Goal: Contribute content

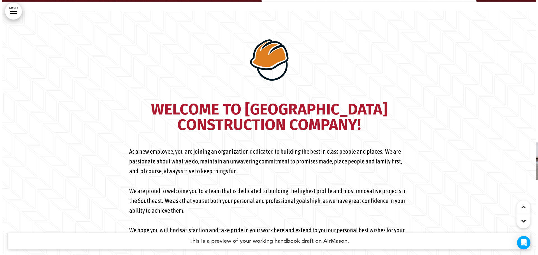
scroll to position [252, 0]
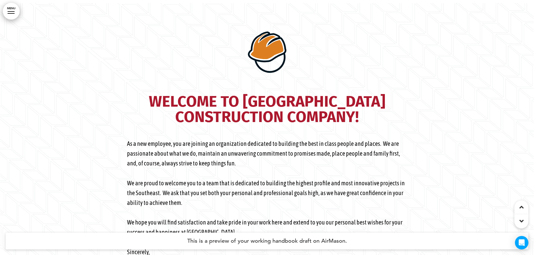
click at [269, 50] on img at bounding box center [267, 52] width 56 height 56
drag, startPoint x: 265, startPoint y: 49, endPoint x: 201, endPoint y: 45, distance: 64.0
click at [265, 48] on img at bounding box center [267, 52] width 56 height 56
click at [11, 8] on link "MENU" at bounding box center [11, 11] width 17 height 17
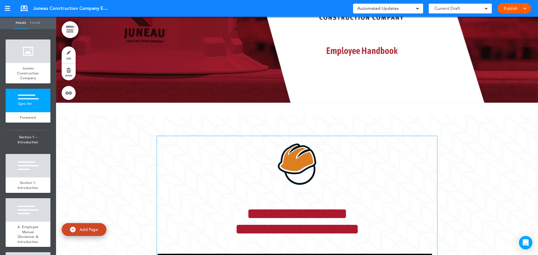
scroll to position [112, 0]
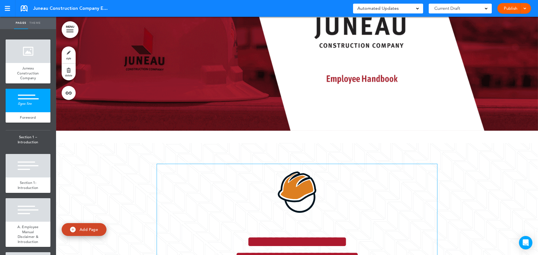
click at [293, 185] on img at bounding box center [297, 192] width 56 height 56
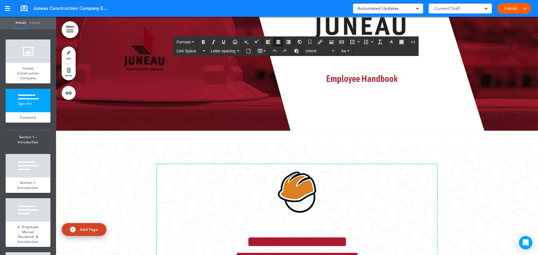
click at [306, 197] on img at bounding box center [297, 192] width 56 height 56
click at [306, 196] on img "To enrich screen reader interactions, please activate Accessibility in Grammarl…" at bounding box center [297, 192] width 56 height 56
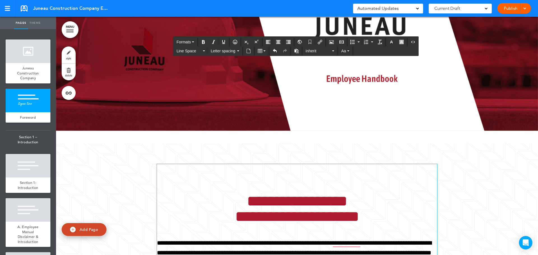
drag, startPoint x: 296, startPoint y: 174, endPoint x: 289, endPoint y: 177, distance: 6.9
click at [289, 176] on h1 "To enrich screen reader interactions, please activate Accessibility in Grammarl…" at bounding box center [297, 171] width 280 height 15
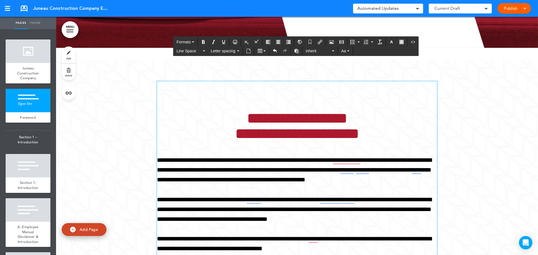
scroll to position [196, 0]
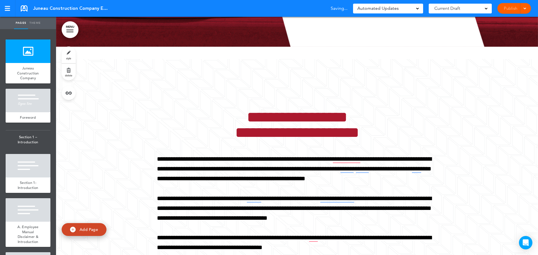
click at [30, 21] on link "Theme" at bounding box center [35, 23] width 14 height 12
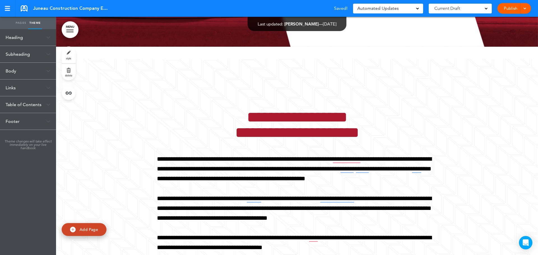
click at [30, 39] on div "Heading" at bounding box center [28, 37] width 56 height 17
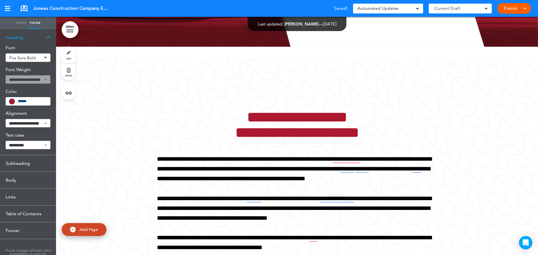
click at [37, 156] on div "Subheading" at bounding box center [28, 163] width 56 height 17
click at [32, 180] on div "Body" at bounding box center [28, 180] width 56 height 17
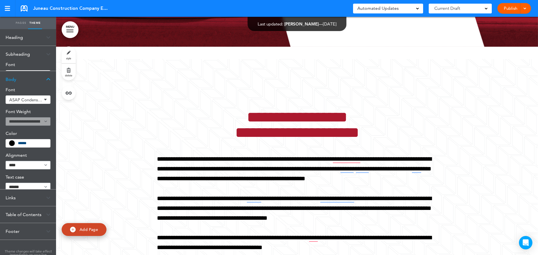
click at [29, 200] on div "Links" at bounding box center [28, 198] width 56 height 17
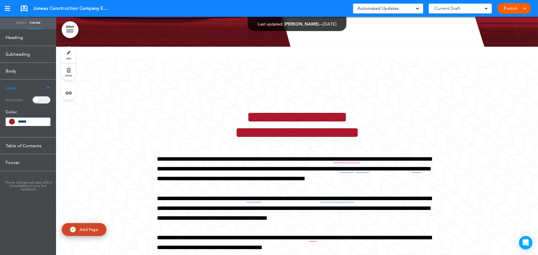
click at [24, 168] on div "Footer" at bounding box center [28, 162] width 56 height 17
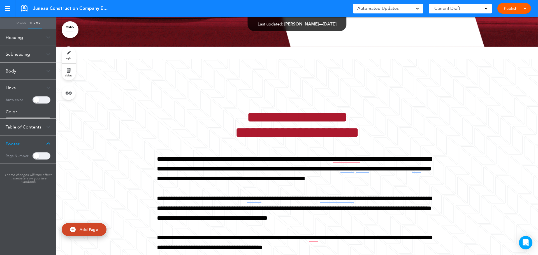
click at [25, 152] on h5 "Page Number" at bounding box center [17, 156] width 23 height 8
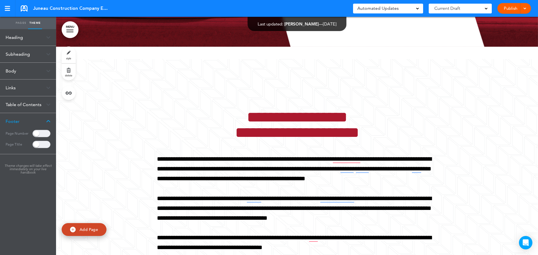
click at [20, 20] on link "Pages" at bounding box center [21, 23] width 14 height 12
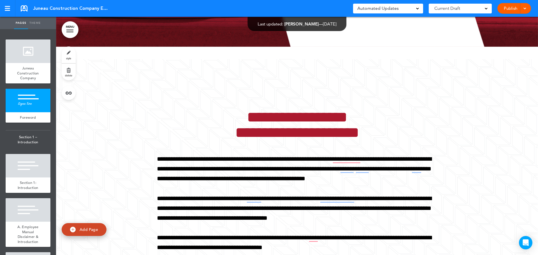
click at [278, 75] on div "**********" at bounding box center [297, 211] width 280 height 305
drag, startPoint x: 278, startPoint y: 74, endPoint x: 278, endPoint y: 62, distance: 11.8
click at [278, 62] on div "**********" at bounding box center [297, 211] width 280 height 305
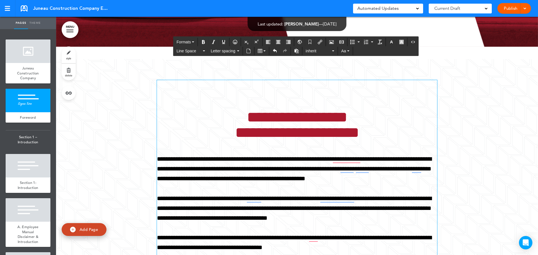
click at [284, 83] on h1 "To enrich screen reader interactions, please activate Accessibility in Grammarl…" at bounding box center [297, 87] width 280 height 15
click at [190, 43] on span "Formats" at bounding box center [183, 42] width 14 height 4
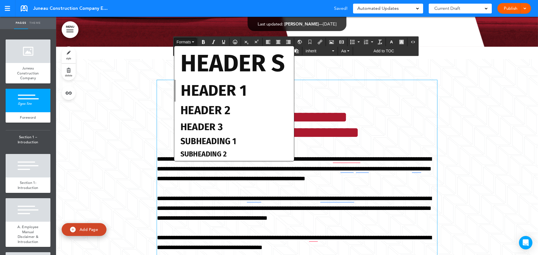
click at [334, 62] on div "**********" at bounding box center [297, 211] width 280 height 305
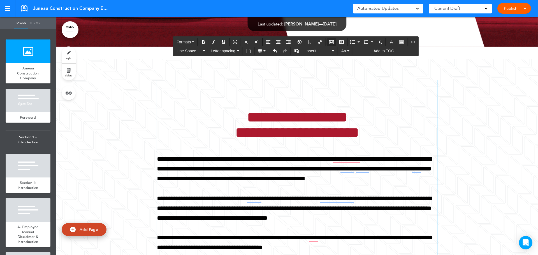
click at [331, 42] on icon "Airmason image" at bounding box center [331, 42] width 4 height 4
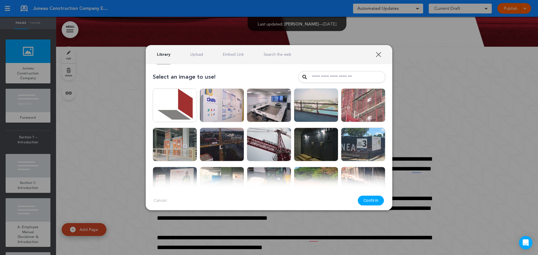
click at [201, 56] on link "Upload" at bounding box center [196, 54] width 13 height 5
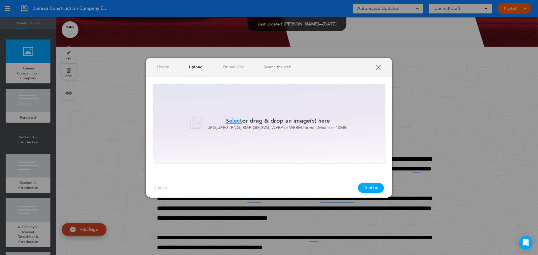
click at [232, 118] on span "Select" at bounding box center [234, 121] width 16 height 8
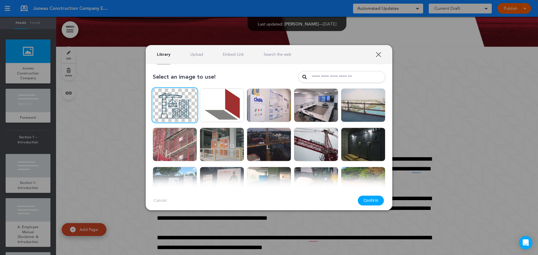
click at [373, 201] on button "Confirm" at bounding box center [371, 201] width 26 height 10
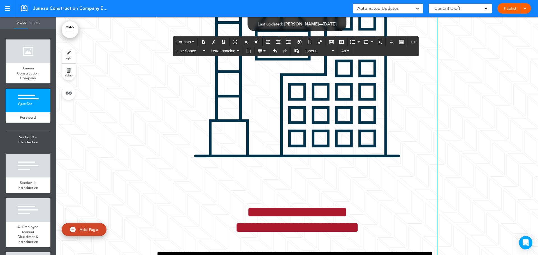
scroll to position [280, 0]
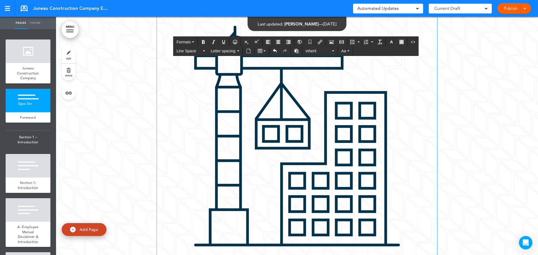
click at [322, 160] on img "To enrich screen reader interactions, please activate Accessibility in Grammarl…" at bounding box center [297, 136] width 280 height 280
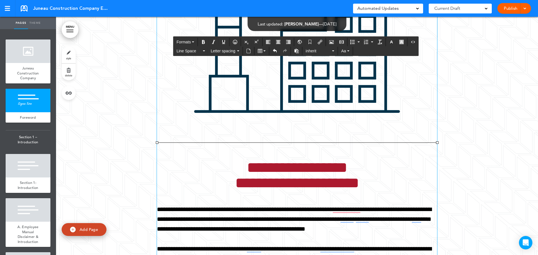
scroll to position [448, 0]
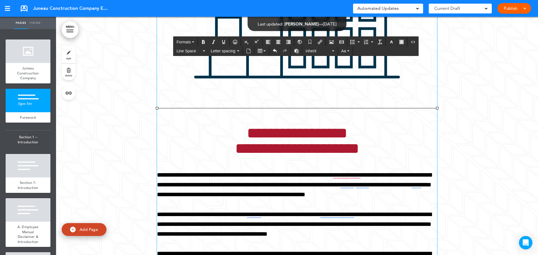
click at [443, 102] on div "**********" at bounding box center [297, 93] width 482 height 573
drag, startPoint x: 436, startPoint y: 107, endPoint x: 401, endPoint y: 61, distance: 57.8
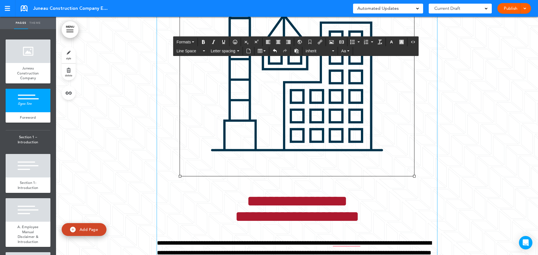
scroll to position [336, 0]
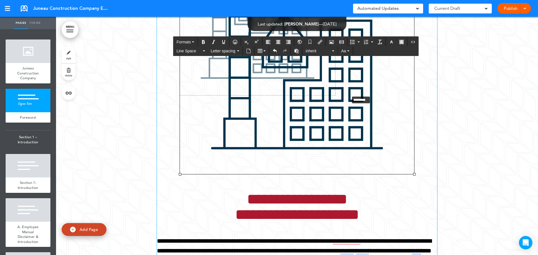
drag, startPoint x: 412, startPoint y: 173, endPoint x: 338, endPoint y: 73, distance: 124.8
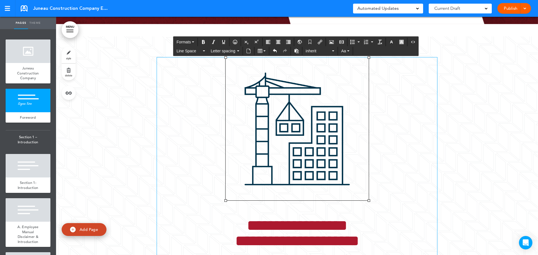
scroll to position [224, 0]
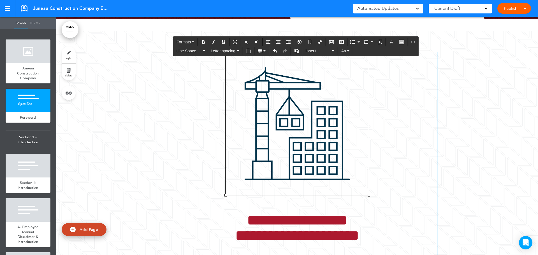
drag, startPoint x: 366, startPoint y: 193, endPoint x: 360, endPoint y: 187, distance: 8.8
click at [360, 187] on img "To enrich screen reader interactions, please activate Accessibility in Grammarl…" at bounding box center [297, 123] width 143 height 143
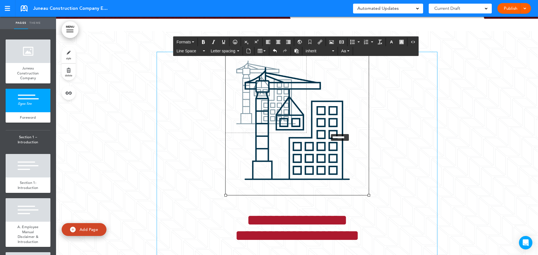
drag, startPoint x: 366, startPoint y: 194, endPoint x: 326, endPoint y: 132, distance: 74.5
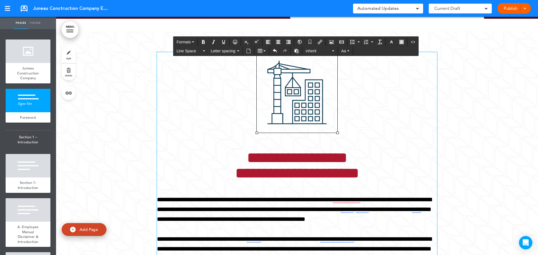
click at [515, 87] on div "**********" at bounding box center [297, 217] width 482 height 373
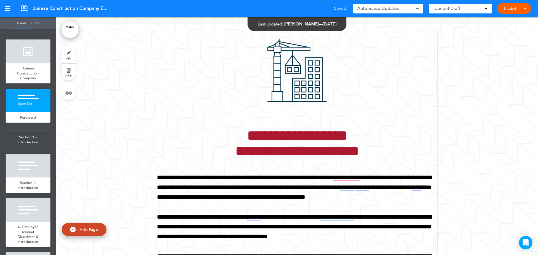
scroll to position [196, 0]
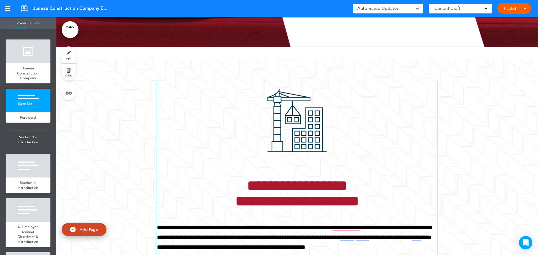
click at [296, 130] on img "To enrich screen reader interactions, please activate Accessibility in Grammarl…" at bounding box center [297, 120] width 81 height 81
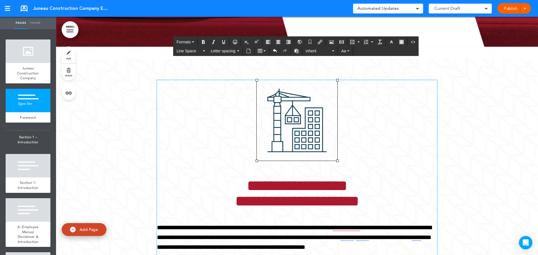
click at [376, 154] on h1 "To enrich screen reader interactions, please activate Accessibility in Grammarl…" at bounding box center [297, 122] width 280 height 84
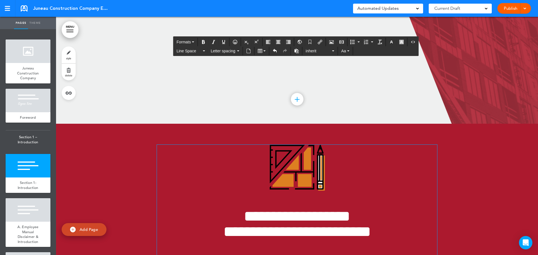
scroll to position [812, 0]
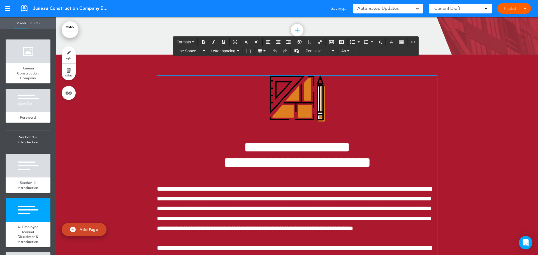
click at [286, 92] on img "To enrich screen reader interactions, please activate Accessibility in Grammarl…" at bounding box center [297, 99] width 56 height 47
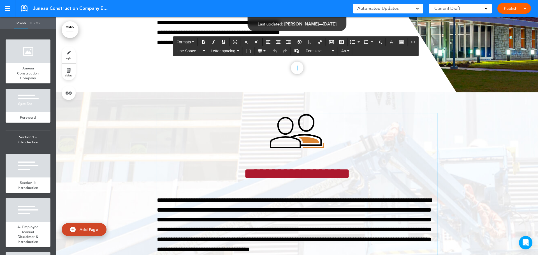
scroll to position [1345, 0]
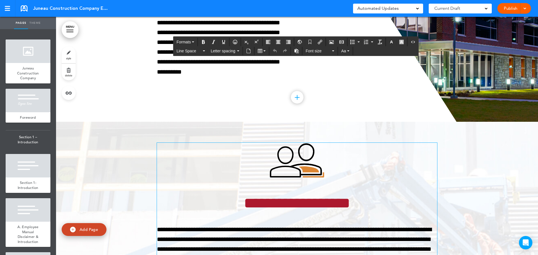
click at [288, 160] on img at bounding box center [297, 160] width 56 height 35
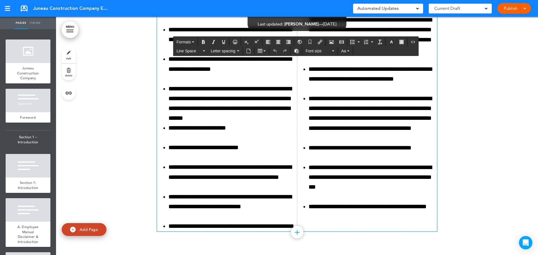
scroll to position [8387, 0]
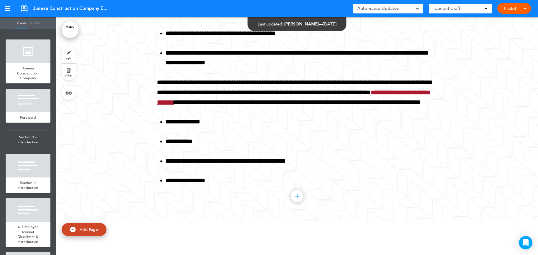
scroll to position [13542, 0]
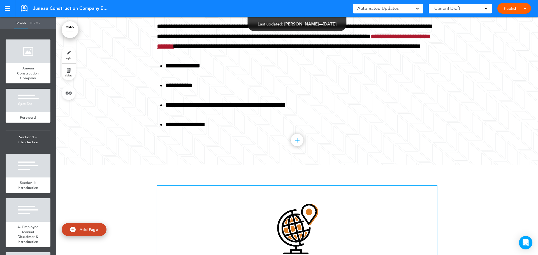
click at [290, 186] on img at bounding box center [297, 230] width 88 height 88
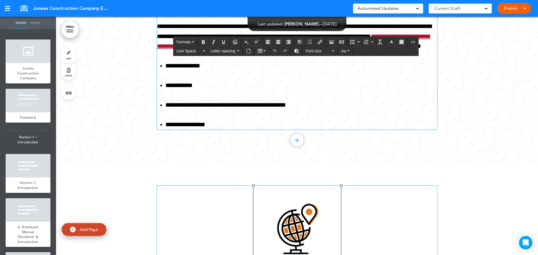
scroll to position [13347, 0]
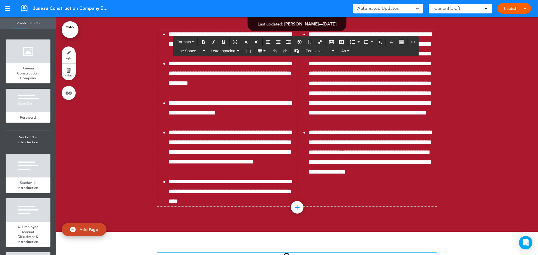
scroll to position [19453, 0]
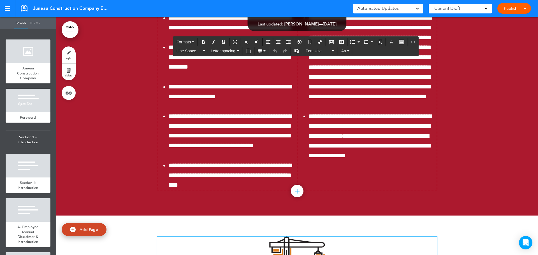
click at [336, 42] on button "Airmason image" at bounding box center [331, 42] width 9 height 8
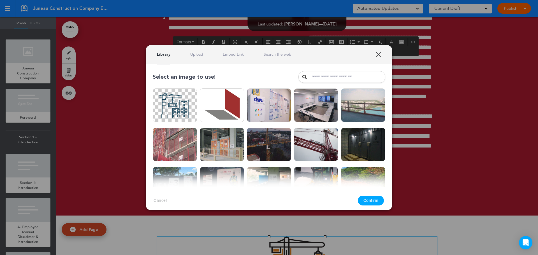
click at [197, 54] on link "Upload" at bounding box center [196, 54] width 13 height 5
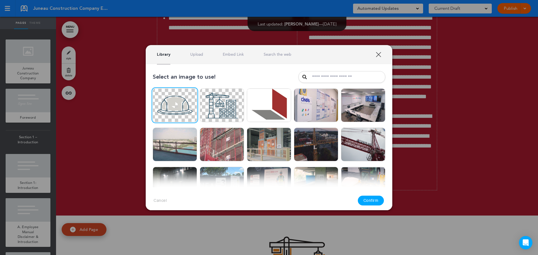
click at [378, 199] on button "Confirm" at bounding box center [371, 201] width 26 height 10
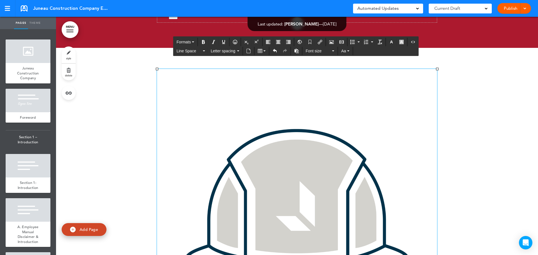
scroll to position [19677, 0]
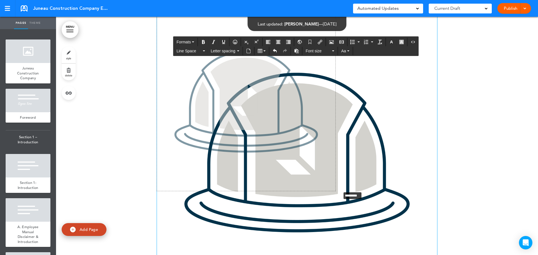
drag, startPoint x: 436, startPoint y: 138, endPoint x: 364, endPoint y: 94, distance: 84.1
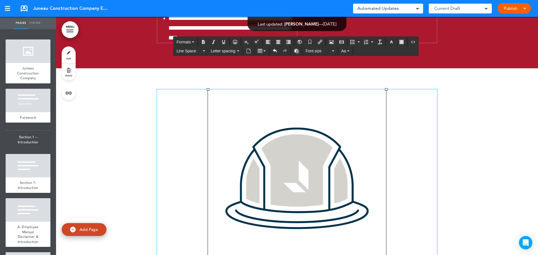
scroll to position [19537, 0]
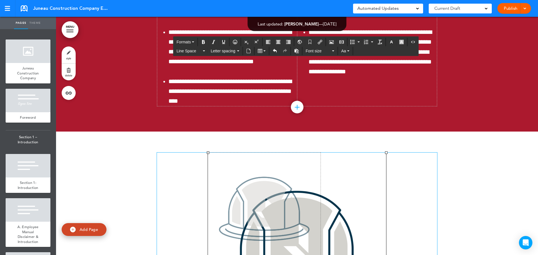
drag, startPoint x: 384, startPoint y: 177, endPoint x: 312, endPoint y: 63, distance: 135.1
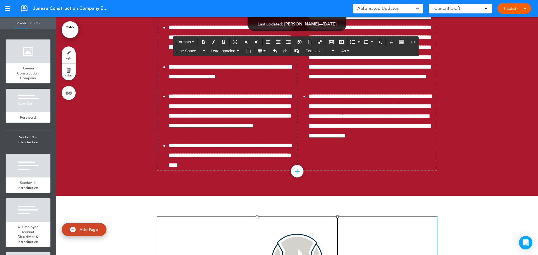
scroll to position [19397, 0]
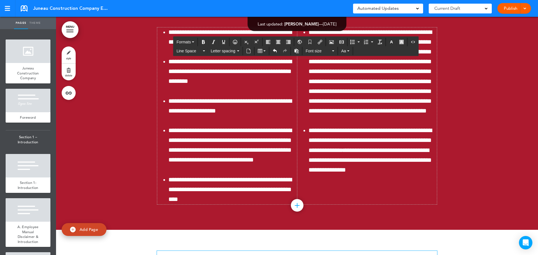
scroll to position [19481, 0]
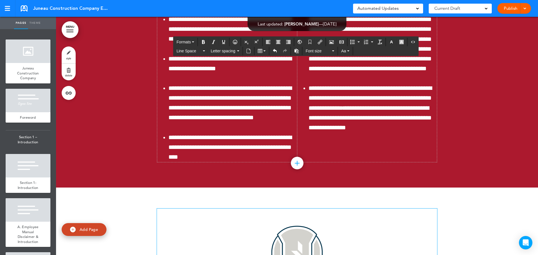
drag, startPoint x: 296, startPoint y: 142, endPoint x: 297, endPoint y: 135, distance: 6.8
drag, startPoint x: 292, startPoint y: 111, endPoint x: 303, endPoint y: 97, distance: 17.4
click at [292, 209] on img "To enrich screen reader interactions, please activate Accessibility in Grammarl…" at bounding box center [297, 249] width 80 height 80
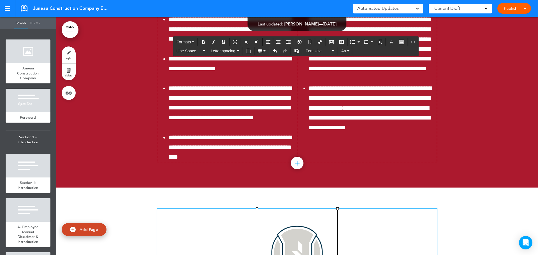
click at [328, 209] on img "To enrich screen reader interactions, please activate Accessibility in Grammarl…" at bounding box center [297, 249] width 80 height 80
drag, startPoint x: 335, startPoint y: 135, endPoint x: 341, endPoint y: 134, distance: 6.2
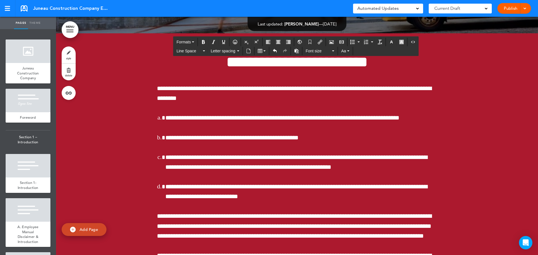
scroll to position [30546, 0]
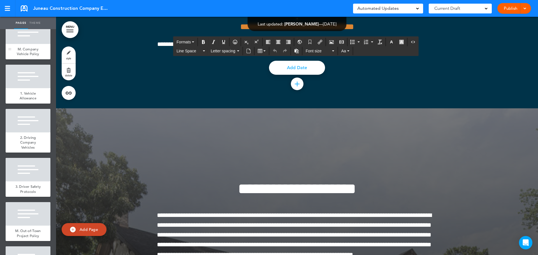
scroll to position [2213, 0]
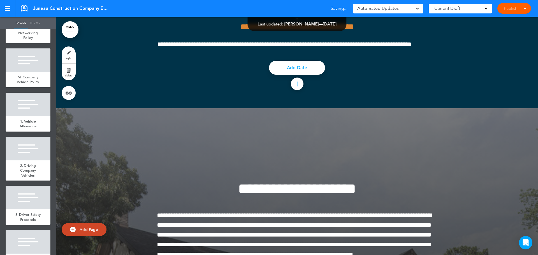
click at [29, 40] on span "L. Social Networking Policy" at bounding box center [28, 32] width 20 height 15
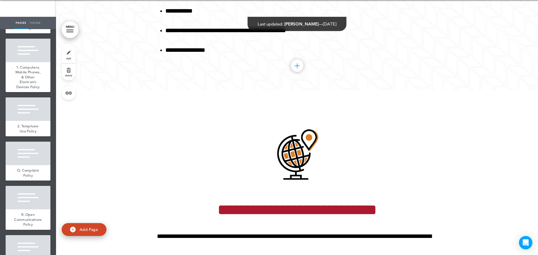
scroll to position [2633, 0]
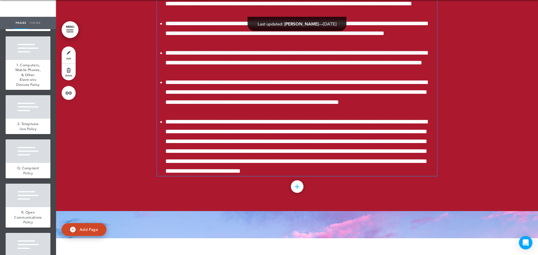
scroll to position [17334, 0]
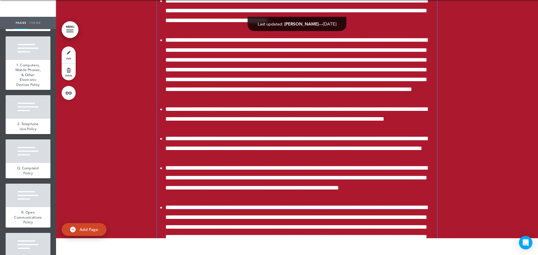
click at [378, 203] on li "**********" at bounding box center [301, 232] width 272 height 59
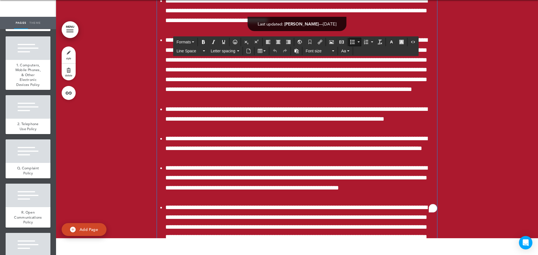
scroll to position [0, 0]
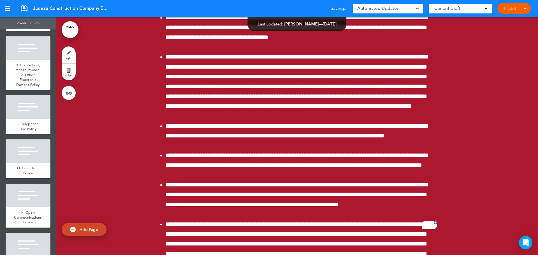
click at [386, 220] on li "**********" at bounding box center [301, 249] width 272 height 59
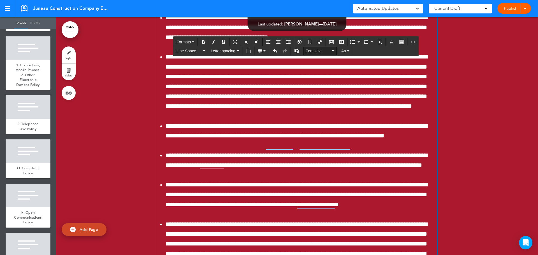
click at [317, 52] on span "Font size" at bounding box center [318, 51] width 25 height 6
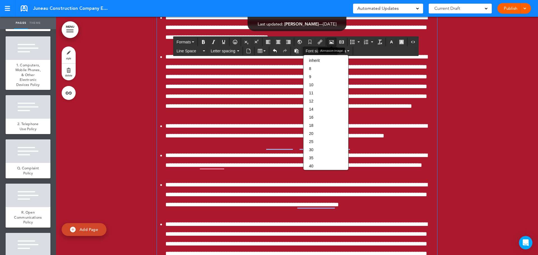
click at [332, 42] on icon "Airmason image" at bounding box center [331, 42] width 4 height 4
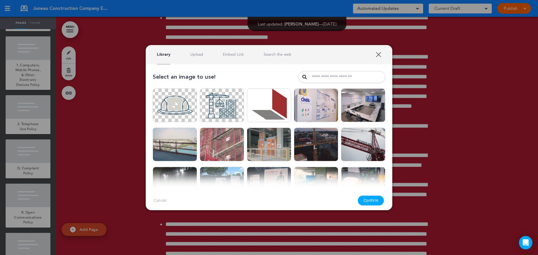
click at [202, 55] on link "Upload" at bounding box center [196, 54] width 13 height 5
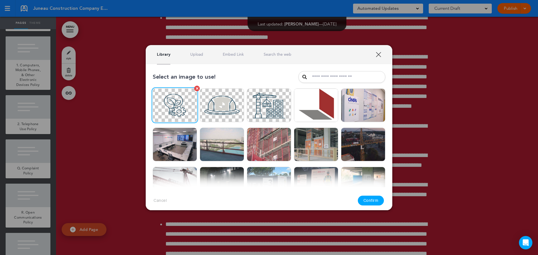
click at [175, 109] on img at bounding box center [175, 106] width 44 height 34
click at [371, 201] on button "Confirm" at bounding box center [371, 201] width 26 height 10
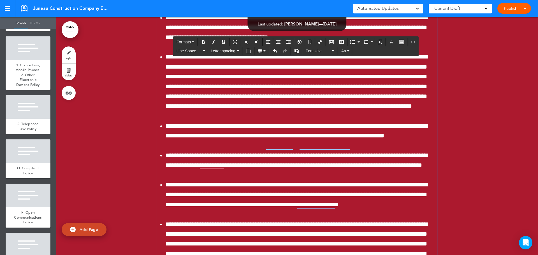
click at [470, 168] on div "**********" at bounding box center [269, 127] width 538 height 255
click at [472, 164] on div "**********" at bounding box center [269, 127] width 538 height 255
click at [535, 252] on div "**********" at bounding box center [269, 127] width 538 height 255
drag, startPoint x: 535, startPoint y: 252, endPoint x: 290, endPoint y: 115, distance: 280.8
click at [536, 252] on div "**********" at bounding box center [269, 127] width 538 height 255
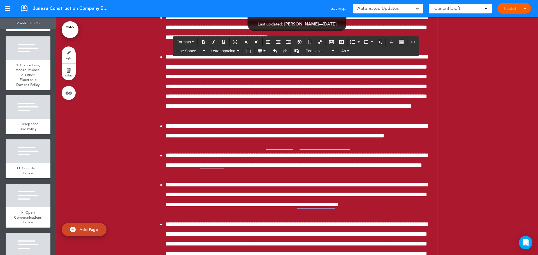
click at [117, 87] on div "**********" at bounding box center [269, 127] width 538 height 255
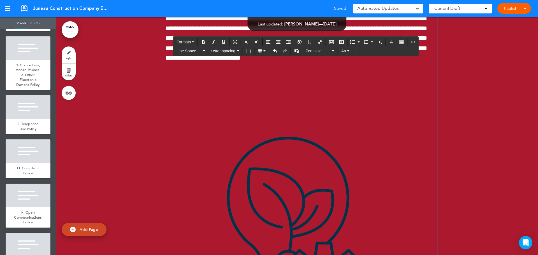
click at [241, 169] on img "To enrich screen reader interactions, please activate Accessibility in Grammarl…" at bounding box center [297, 232] width 280 height 280
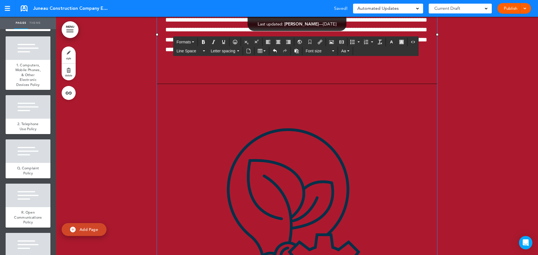
click at [351, 184] on img "To enrich screen reader interactions, please activate Accessibility in Grammarl…" at bounding box center [297, 224] width 280 height 280
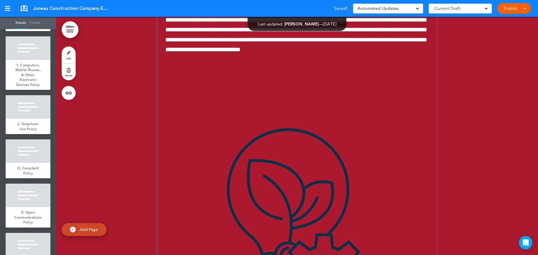
click at [391, 219] on img "To enrich screen reader interactions, please activate Accessibility in Grammarl…" at bounding box center [297, 224] width 280 height 280
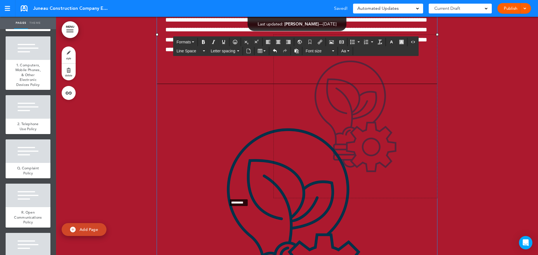
drag, startPoint x: 154, startPoint y: 224, endPoint x: 233, endPoint y: 105, distance: 143.0
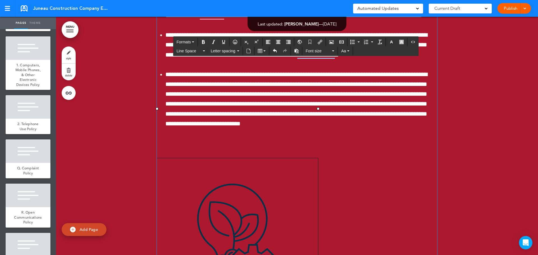
scroll to position [17418, 0]
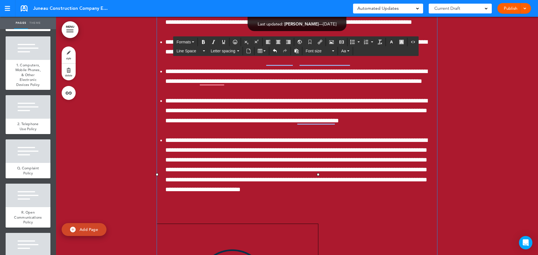
click at [216, 204] on p "To enrich screen reader interactions, please activate Accessibility in Grammarl…" at bounding box center [297, 209] width 280 height 10
click at [275, 41] on button "Align center" at bounding box center [278, 42] width 9 height 8
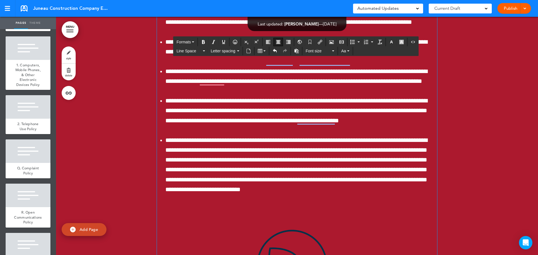
drag, startPoint x: 355, startPoint y: 191, endPoint x: 477, endPoint y: 136, distance: 133.3
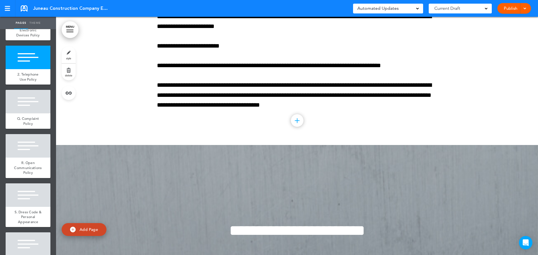
scroll to position [2689, 0]
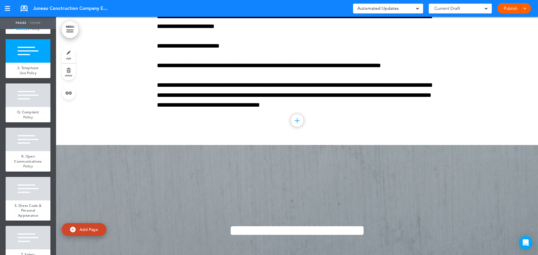
click at [27, 31] on span "1. Computers, Mobile Phones, & Other Electronic Devices Policy" at bounding box center [27, 19] width 25 height 24
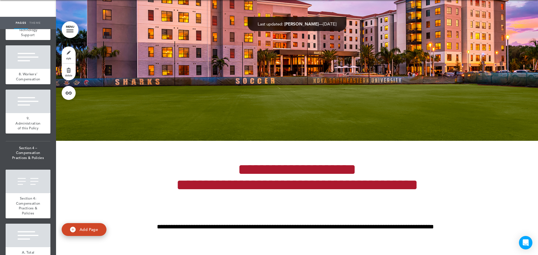
scroll to position [4370, 0]
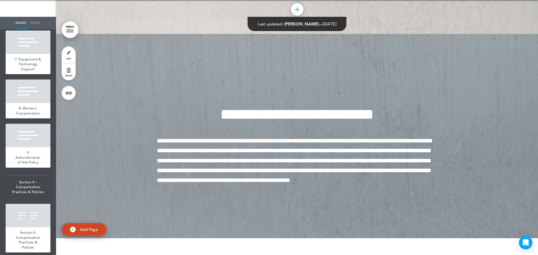
scroll to position [29938, 0]
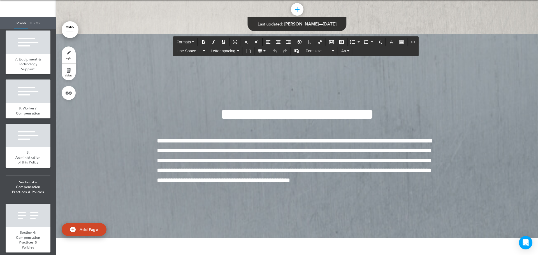
scroll to position [0, 0]
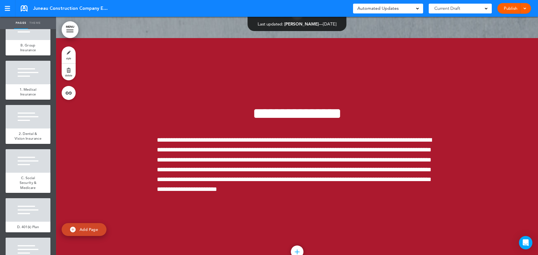
scroll to position [43858, 0]
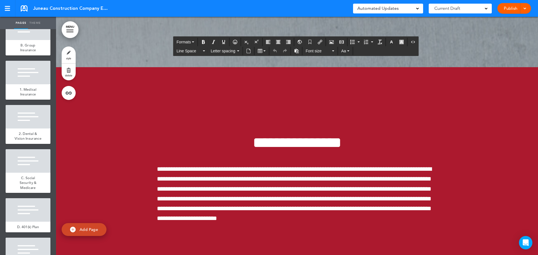
scroll to position [43830, 0]
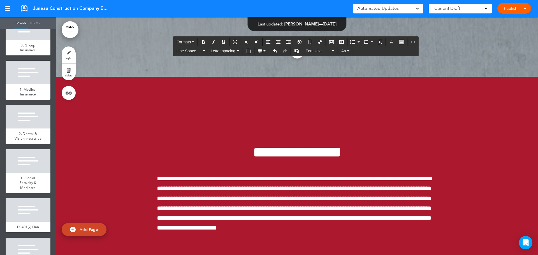
scroll to position [43810, 0]
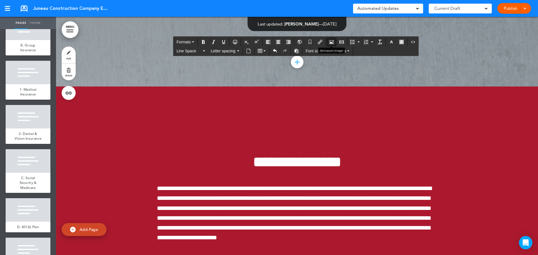
click at [329, 43] on icon "Airmason image" at bounding box center [331, 42] width 4 height 4
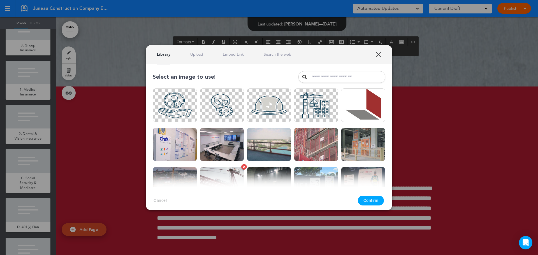
scroll to position [112, 0]
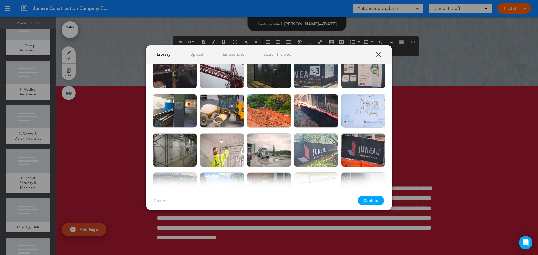
drag, startPoint x: 194, startPoint y: 55, endPoint x: 190, endPoint y: 55, distance: 3.1
click at [193, 55] on link "Upload" at bounding box center [196, 54] width 13 height 5
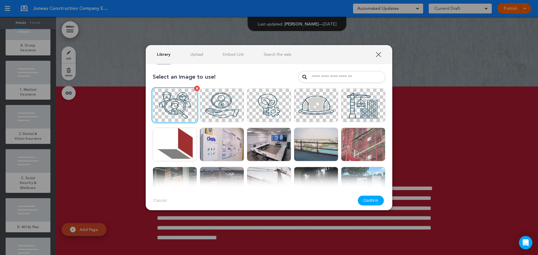
click at [179, 99] on img at bounding box center [175, 106] width 44 height 34
click at [374, 203] on button "Confirm" at bounding box center [371, 201] width 26 height 10
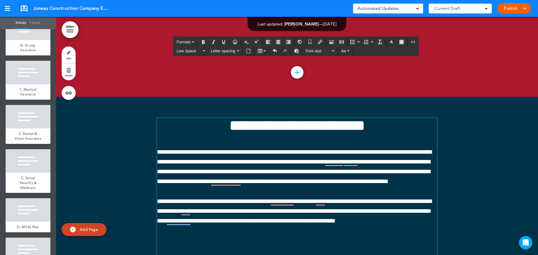
scroll to position [44035, 0]
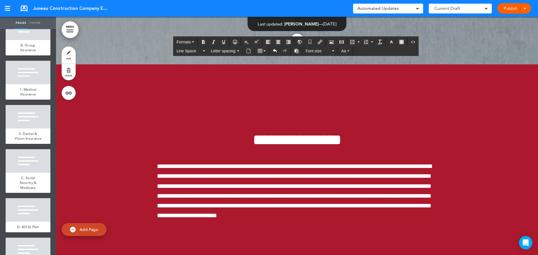
scroll to position [43782, 0]
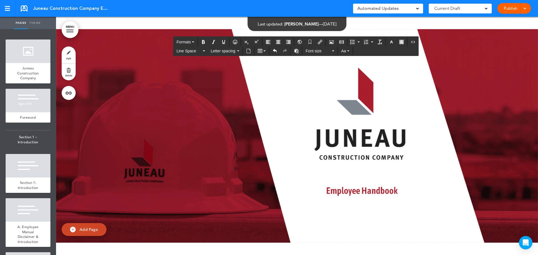
scroll to position [43782, 0]
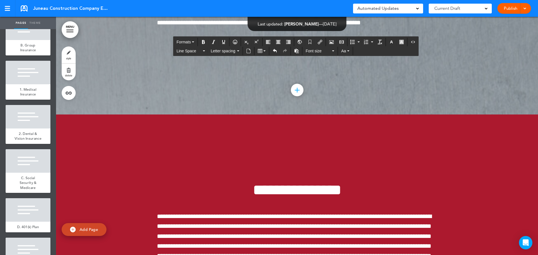
click at [334, 42] on button "Airmason image" at bounding box center [331, 42] width 9 height 8
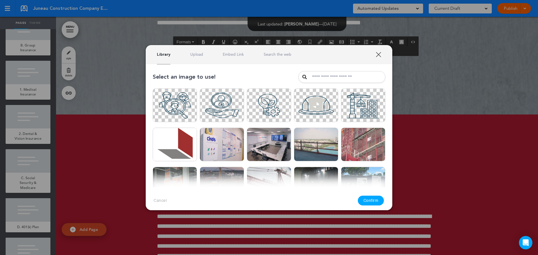
click at [203, 59] on div "Library Upload Embed Link Search the web" at bounding box center [269, 54] width 247 height 19
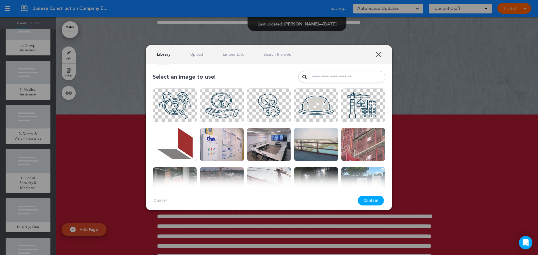
click at [196, 56] on link "Upload" at bounding box center [196, 54] width 13 height 5
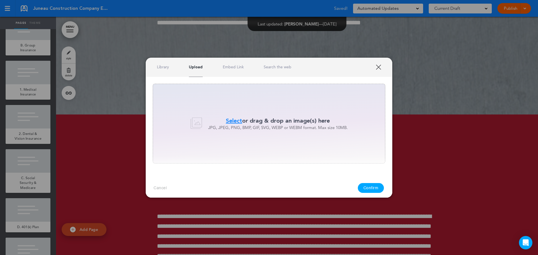
click at [235, 119] on span "Select" at bounding box center [234, 121] width 16 height 8
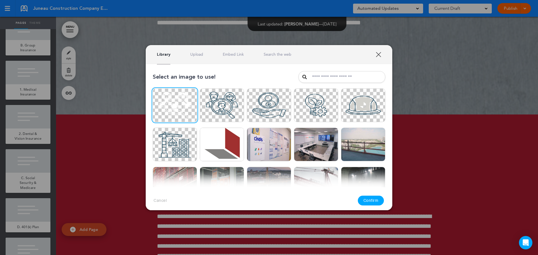
click at [368, 201] on button "Confirm" at bounding box center [371, 201] width 26 height 10
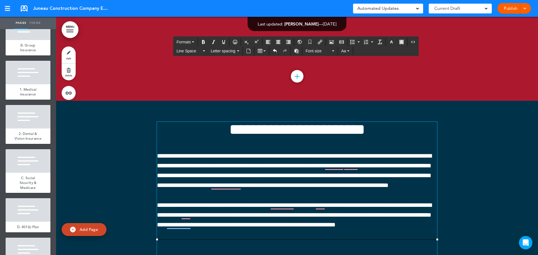
drag, startPoint x: 361, startPoint y: 140, endPoint x: 464, endPoint y: 198, distance: 118.9
drag, startPoint x: 436, startPoint y: 208, endPoint x: 333, endPoint y: 147, distance: 120.0
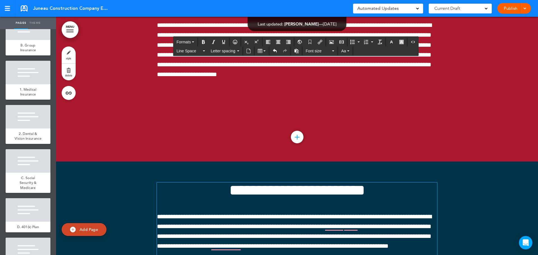
scroll to position [43922, 0]
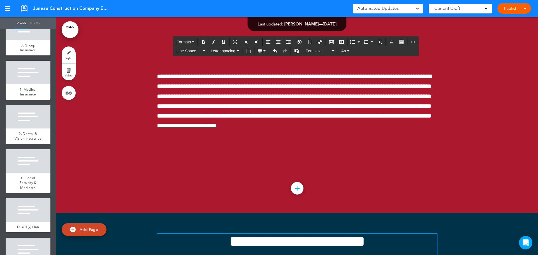
drag, startPoint x: 308, startPoint y: 192, endPoint x: 330, endPoint y: 224, distance: 38.4
drag, startPoint x: 333, startPoint y: 220, endPoint x: 276, endPoint y: 141, distance: 96.3
click at [281, 39] on button "Align center" at bounding box center [278, 42] width 9 height 8
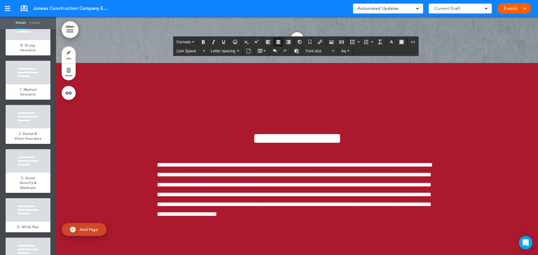
scroll to position [43882, 0]
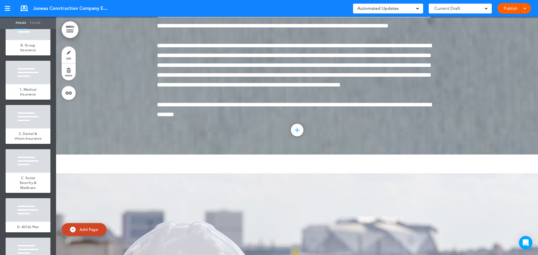
scroll to position [52062, 0]
